Goal: Task Accomplishment & Management: Manage account settings

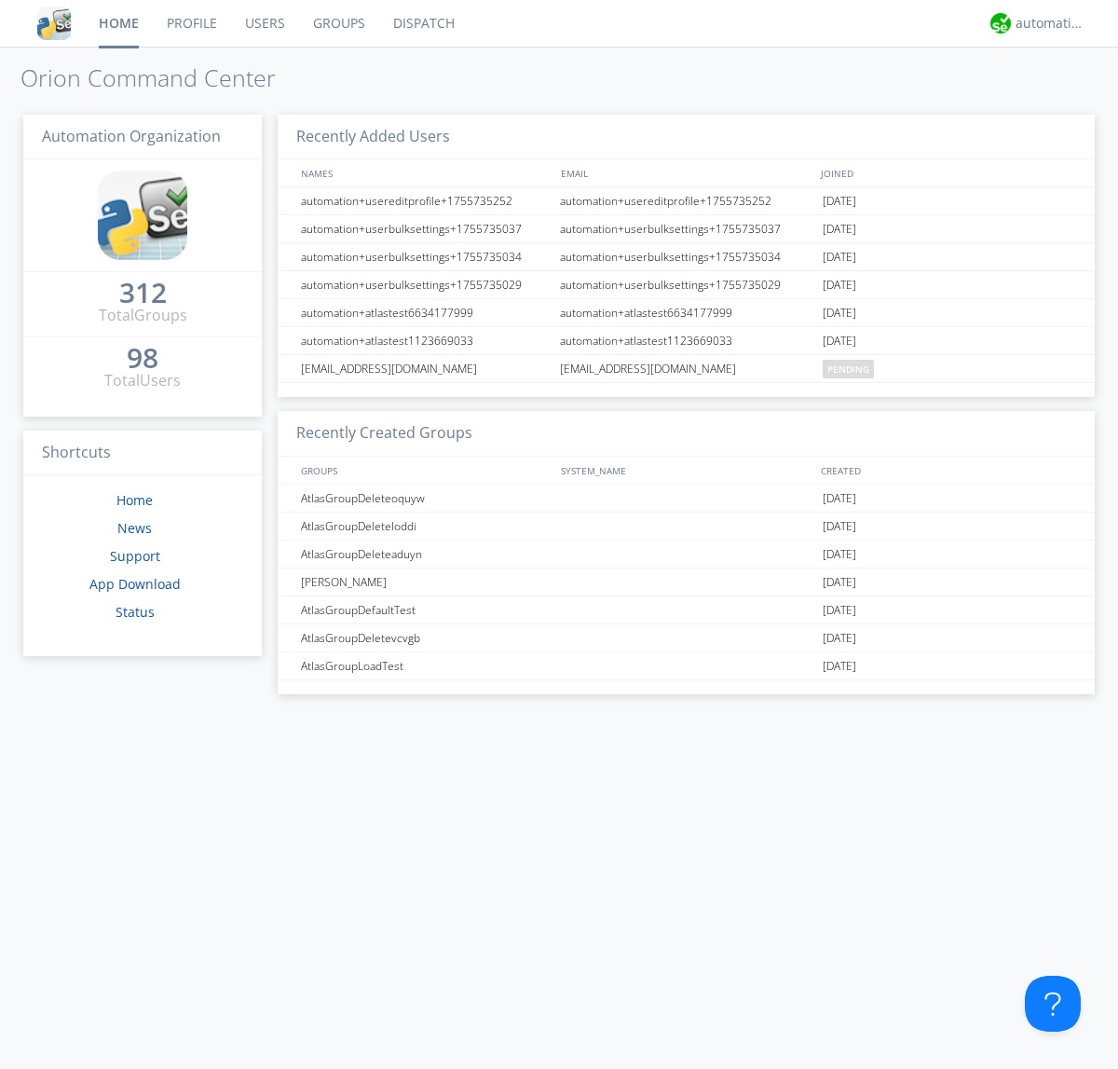
click at [337, 23] on link "Groups" at bounding box center [339, 23] width 80 height 47
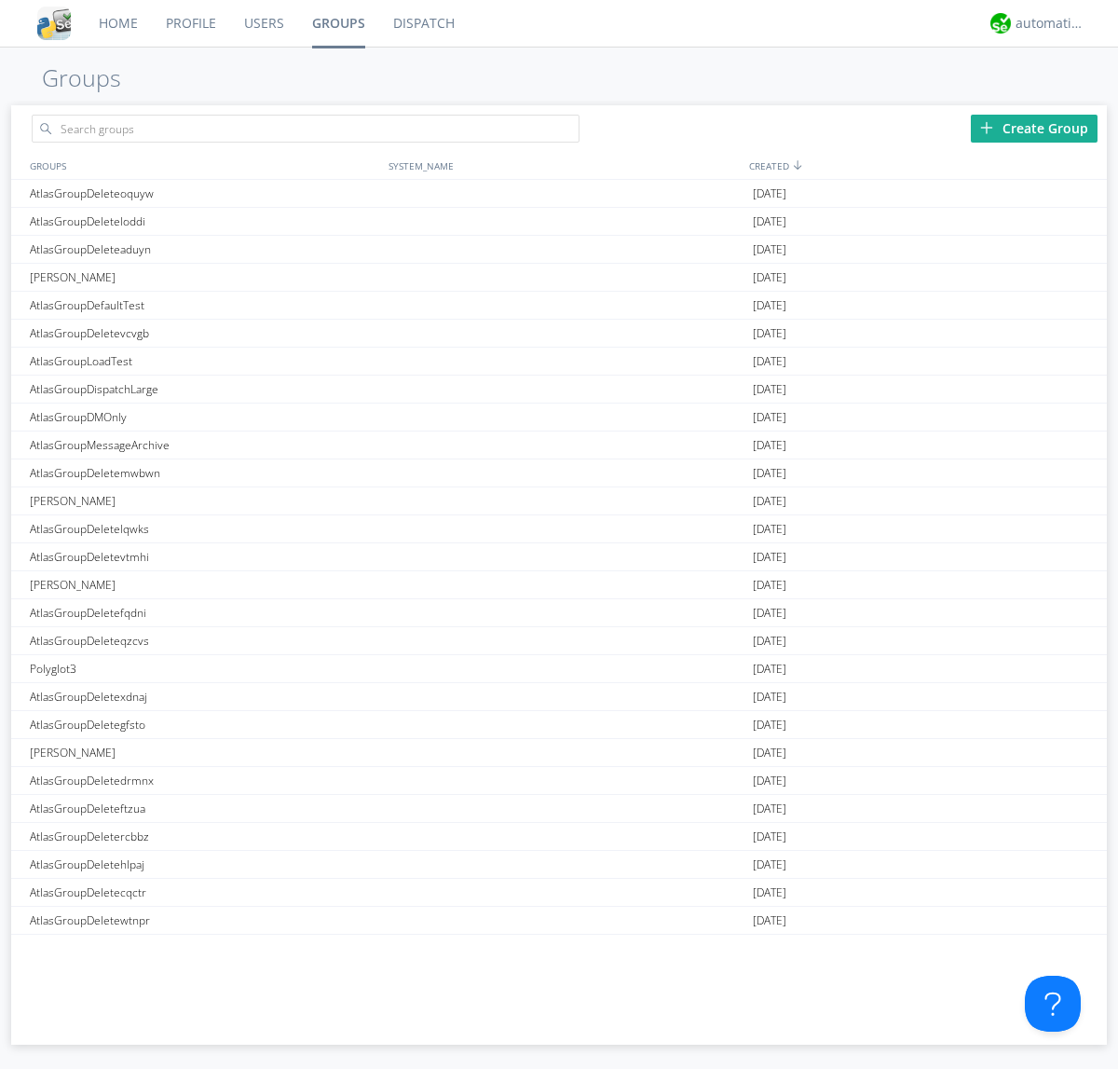
click at [1034, 128] on div "Create Group" at bounding box center [1034, 129] width 127 height 28
click at [337, 23] on link "Groups" at bounding box center [338, 23] width 81 height 47
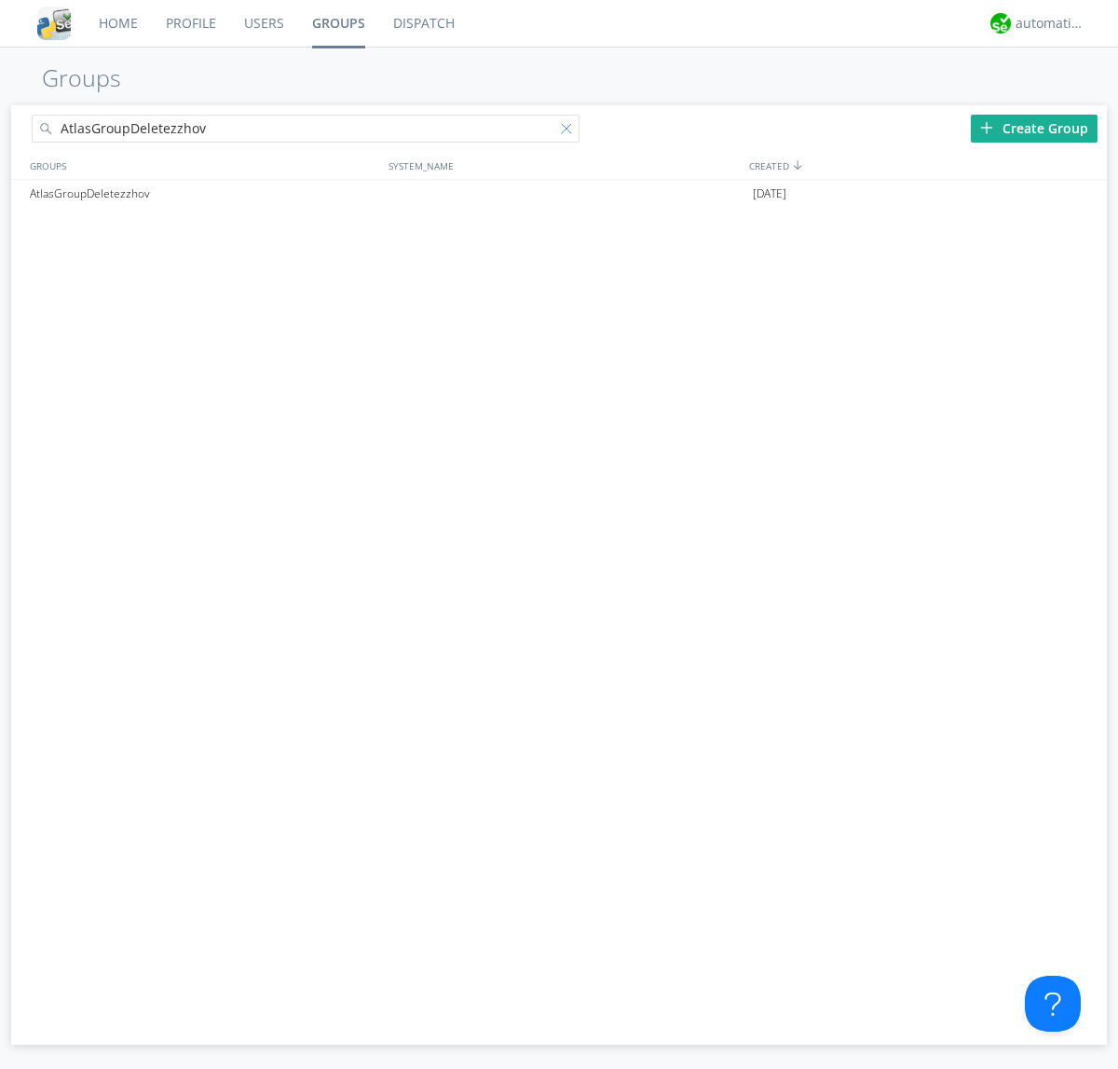
type input "AtlasGroupDeletezzhov"
click at [570, 131] on div at bounding box center [570, 132] width 19 height 19
type input "AtlasGroupDeletezzhov"
click at [204, 193] on div "AtlasGroupDeletezzhov" at bounding box center [204, 194] width 359 height 28
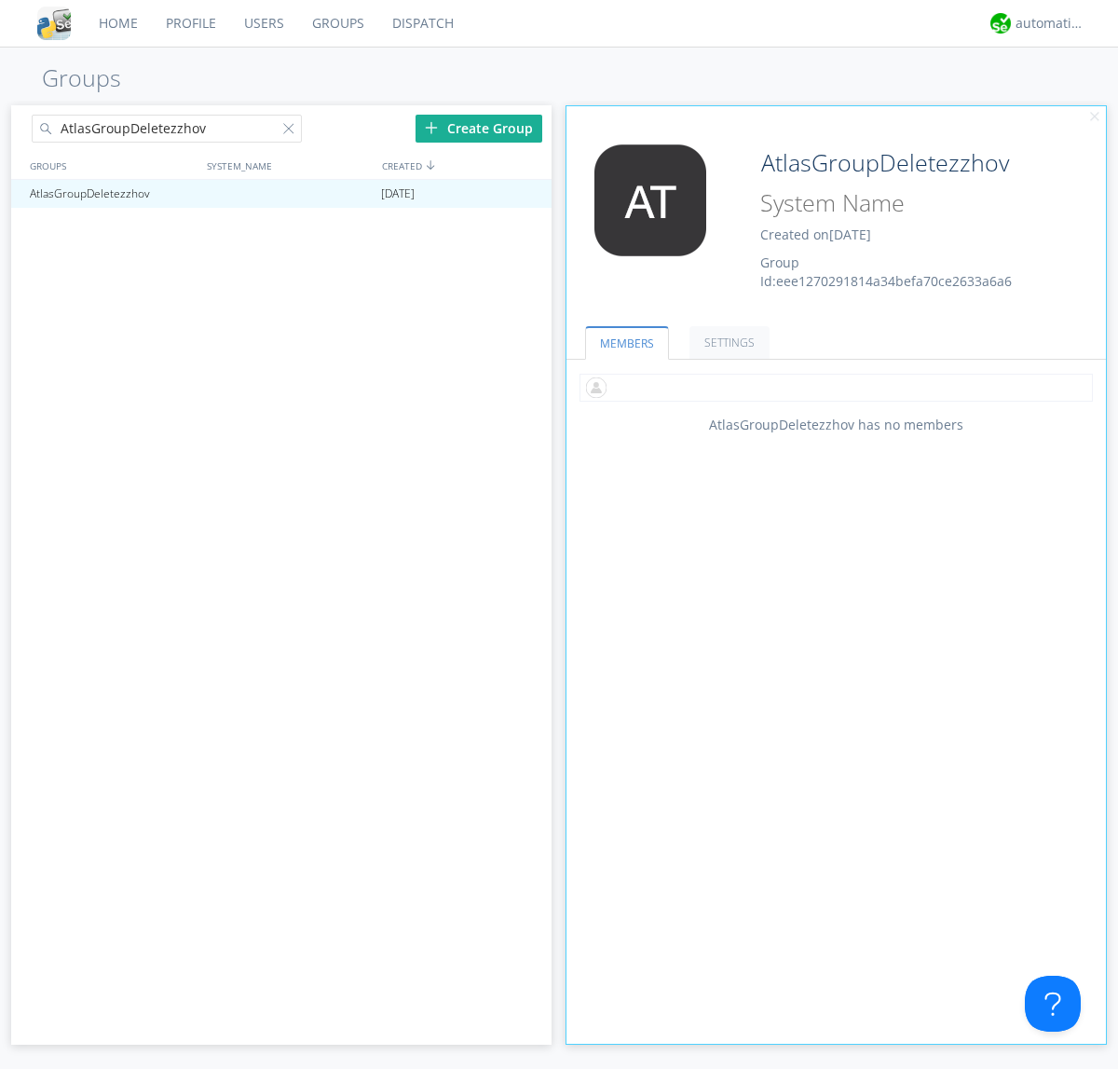
click at [836, 387] on input "text" at bounding box center [836, 388] width 513 height 28
type input "automation+atlas0002"
click at [1045, 23] on div "automation+atlas" at bounding box center [1051, 23] width 70 height 19
